Goal: Transaction & Acquisition: Book appointment/travel/reservation

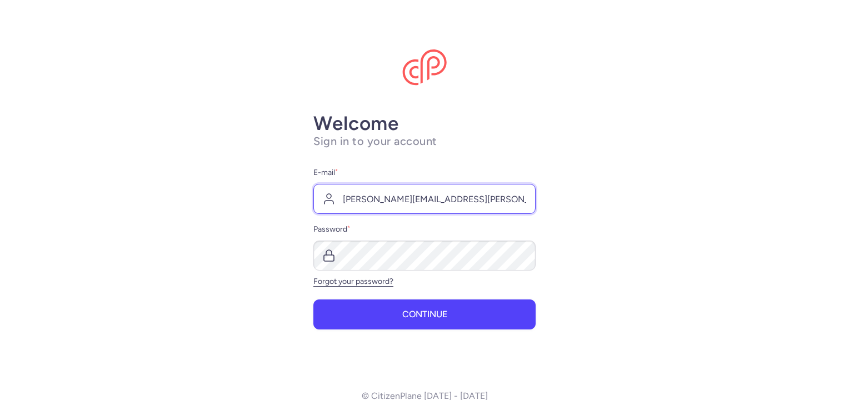
click at [407, 197] on input "[PERSON_NAME][EMAIL_ADDRESS][PERSON_NAME][DOMAIN_NAME]" at bounding box center [424, 199] width 222 height 30
click at [443, 199] on input "[PERSON_NAME][EMAIL_ADDRESS][PERSON_NAME][DOMAIN_NAME]" at bounding box center [424, 199] width 222 height 30
type input "[PERSON_NAME][EMAIL_ADDRESS][PERSON_NAME][DOMAIN_NAME]"
click at [313, 299] on button "Continue" at bounding box center [424, 314] width 222 height 30
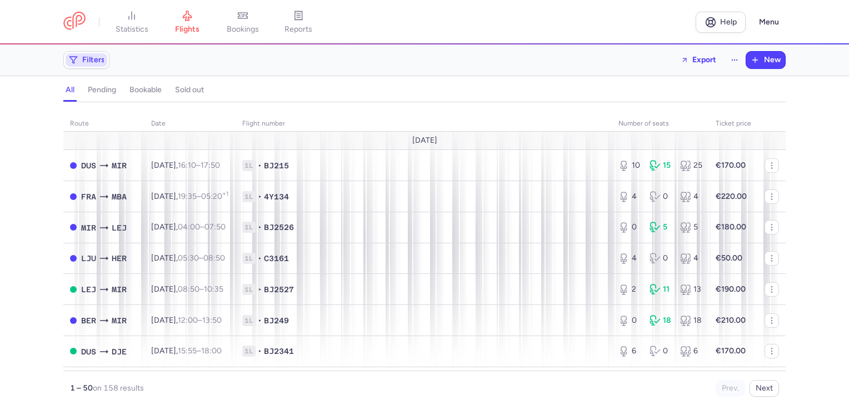
click at [102, 57] on span "Filters" at bounding box center [93, 60] width 23 height 9
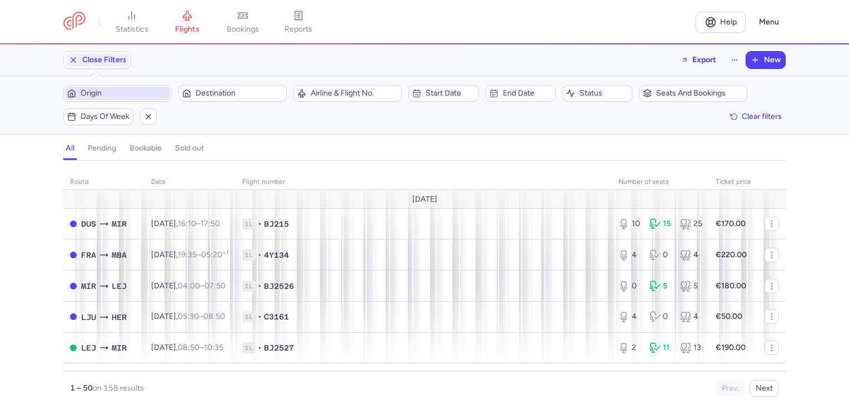
click at [104, 85] on button "Origin" at bounding box center [117, 93] width 108 height 17
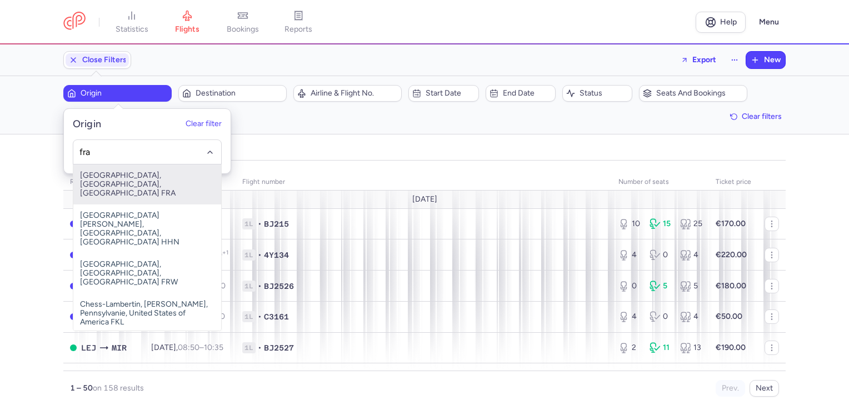
click at [121, 177] on span "[GEOGRAPHIC_DATA], [GEOGRAPHIC_DATA], [GEOGRAPHIC_DATA] FRA" at bounding box center [147, 184] width 148 height 40
type input "fra"
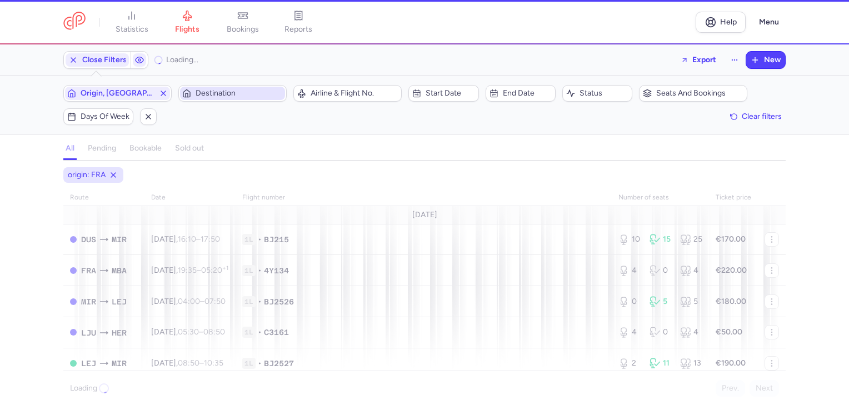
click at [213, 93] on span "Destination" at bounding box center [239, 93] width 87 height 9
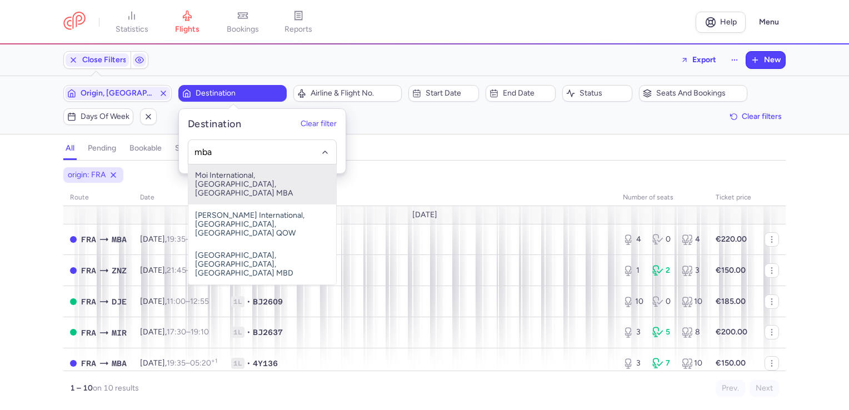
click at [224, 179] on span "Moi International, [GEOGRAPHIC_DATA], [GEOGRAPHIC_DATA] MBA" at bounding box center [262, 184] width 148 height 40
type input "mba"
